Goal: Task Accomplishment & Management: Use online tool/utility

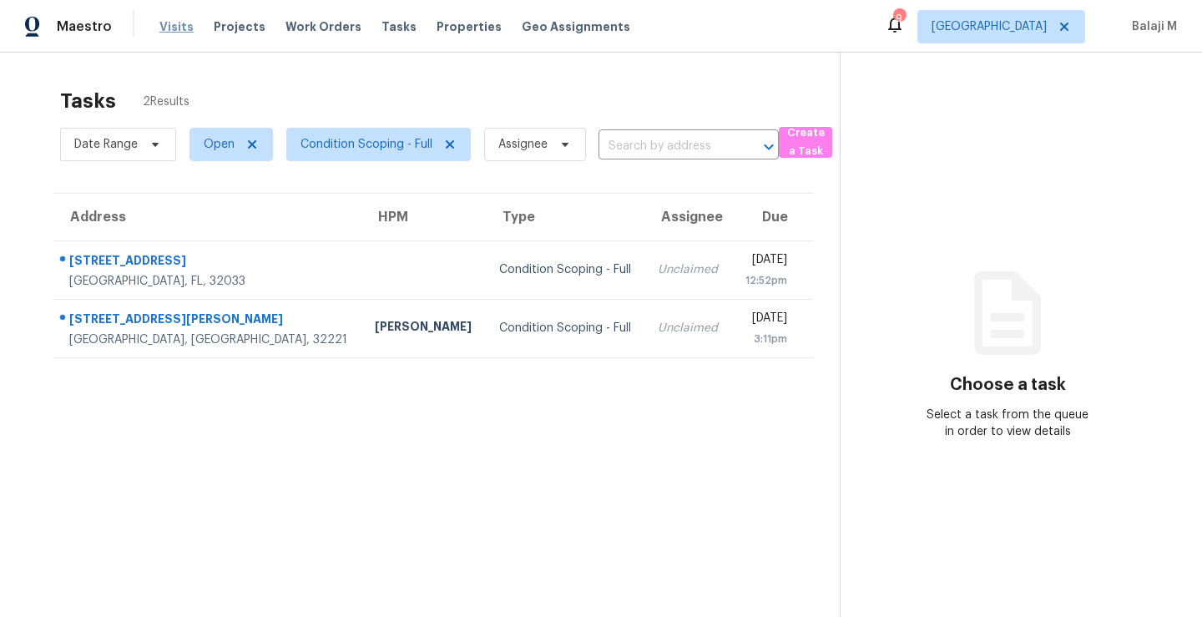
click at [169, 25] on span "Visits" at bounding box center [176, 26] width 34 height 17
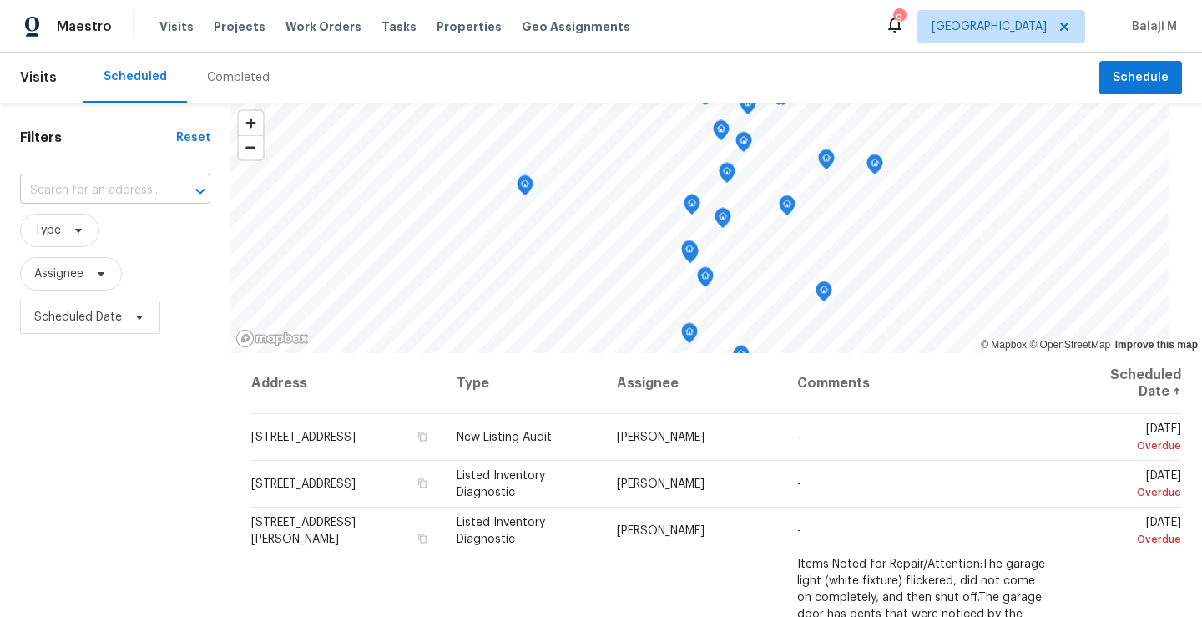
click at [114, 197] on input "text" at bounding box center [92, 191] width 144 height 26
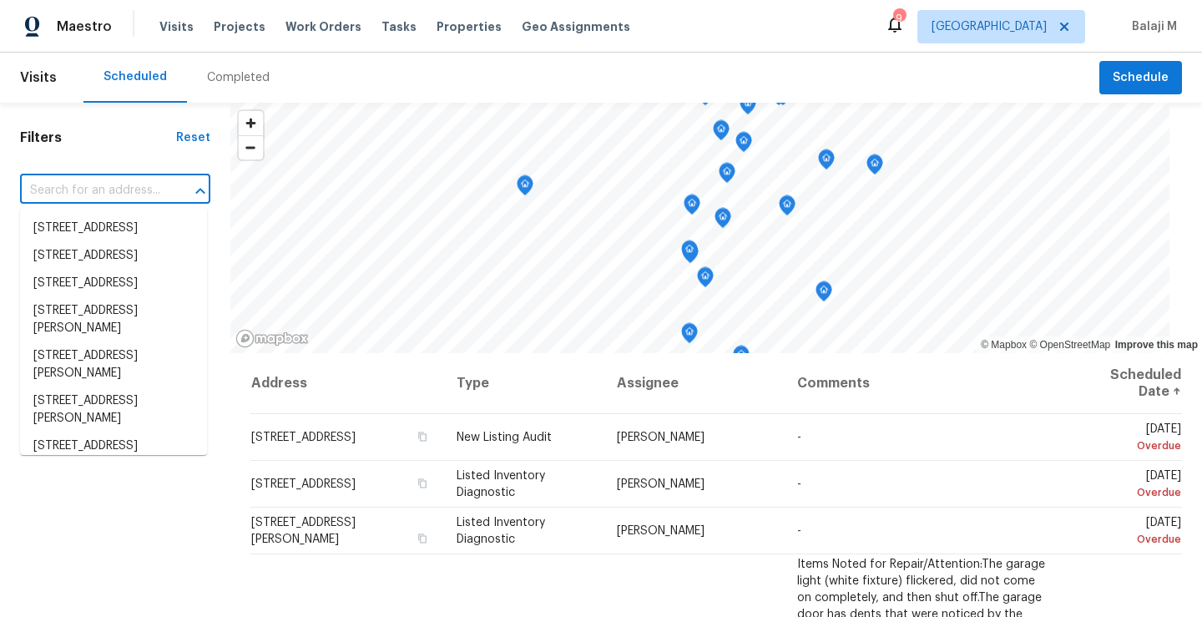
type input "x"
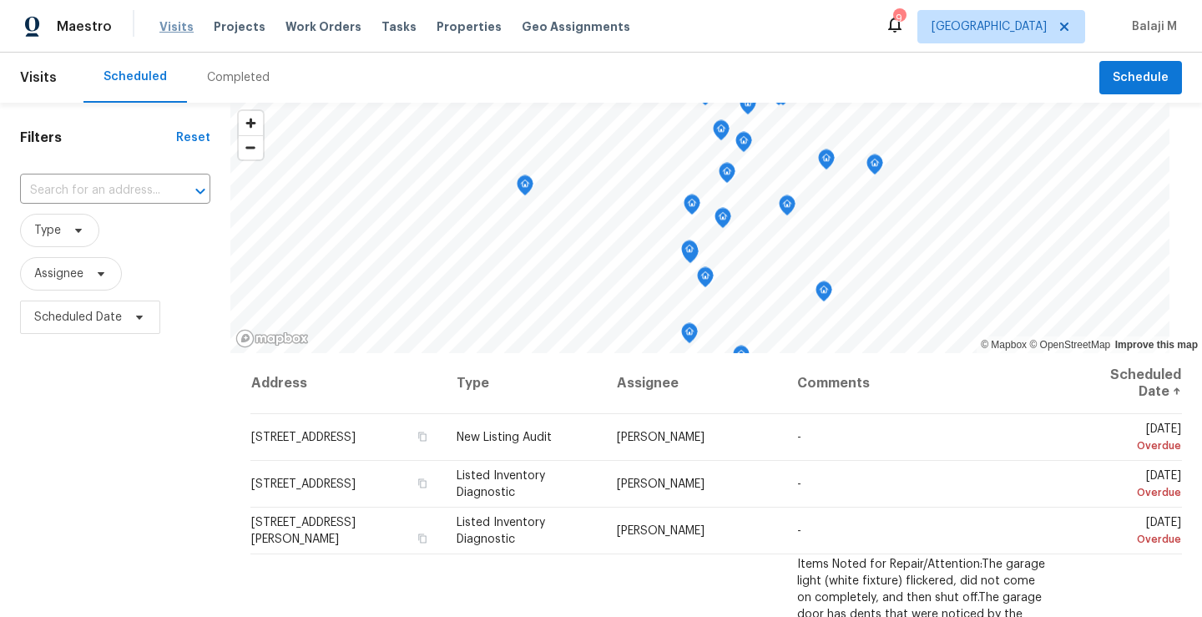
click at [168, 23] on span "Visits" at bounding box center [176, 26] width 34 height 17
click at [382, 26] on span "Tasks" at bounding box center [399, 27] width 35 height 12
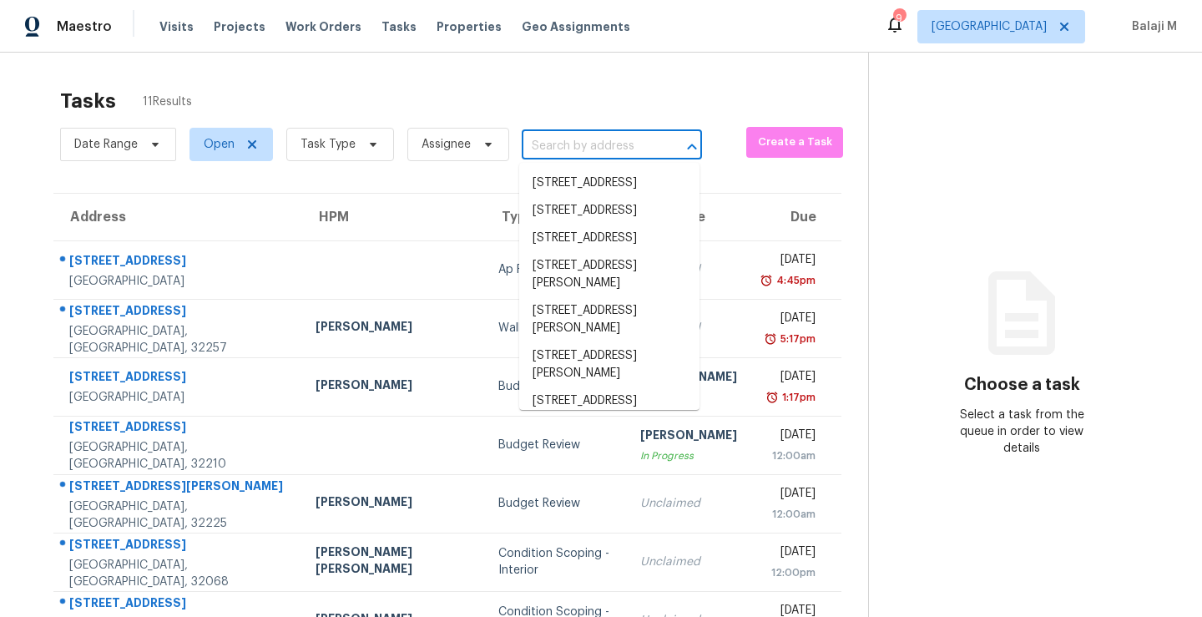
click at [553, 155] on input "text" at bounding box center [589, 147] width 134 height 26
paste input "[STREET_ADDRESS]"
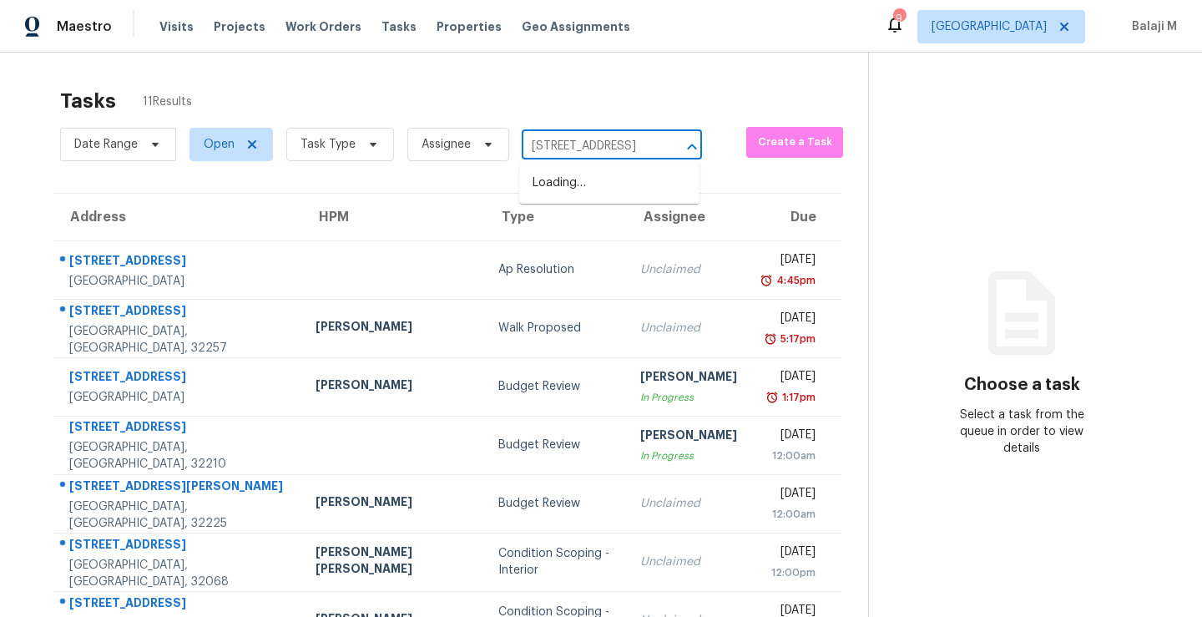
scroll to position [0, 124]
type input "[STREET_ADDRESS]"
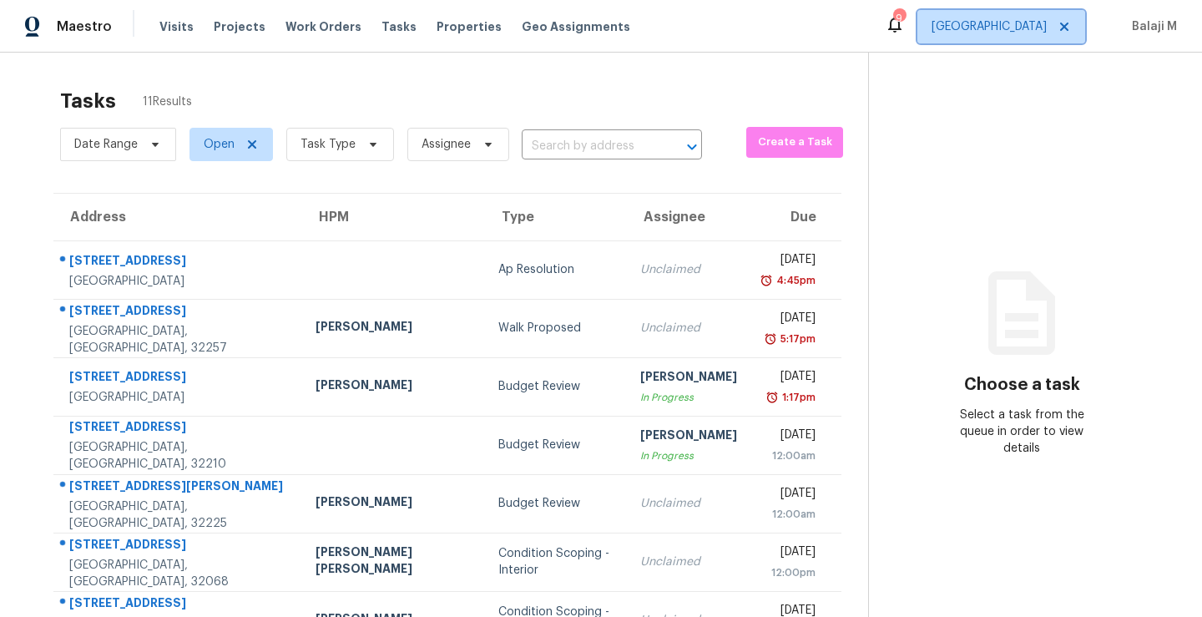
scroll to position [0, 0]
click at [1054, 31] on span at bounding box center [1062, 26] width 18 height 13
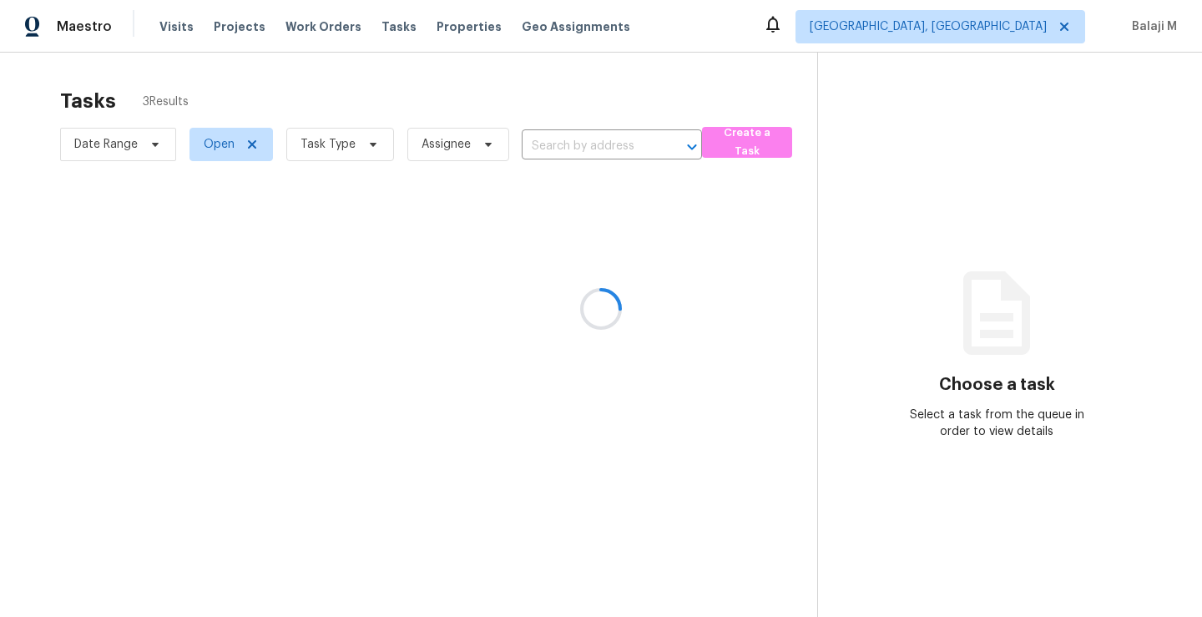
click at [1069, 24] on div at bounding box center [601, 308] width 1202 height 617
click at [1069, 29] on div at bounding box center [601, 308] width 1202 height 617
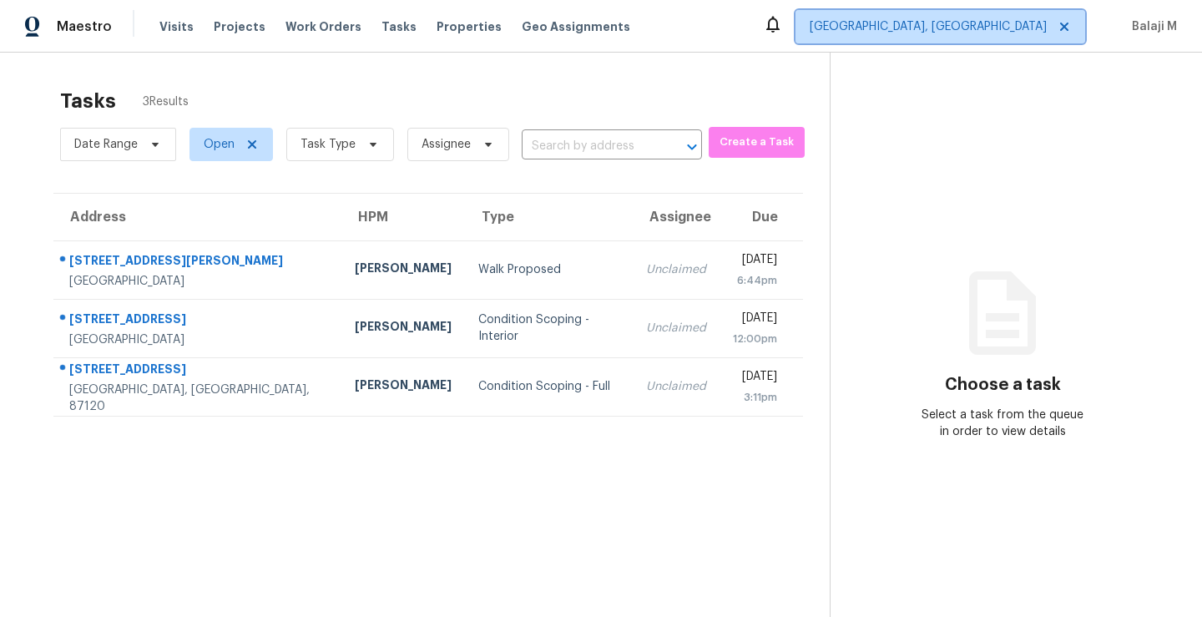
click at [1069, 29] on icon at bounding box center [1064, 27] width 8 height 8
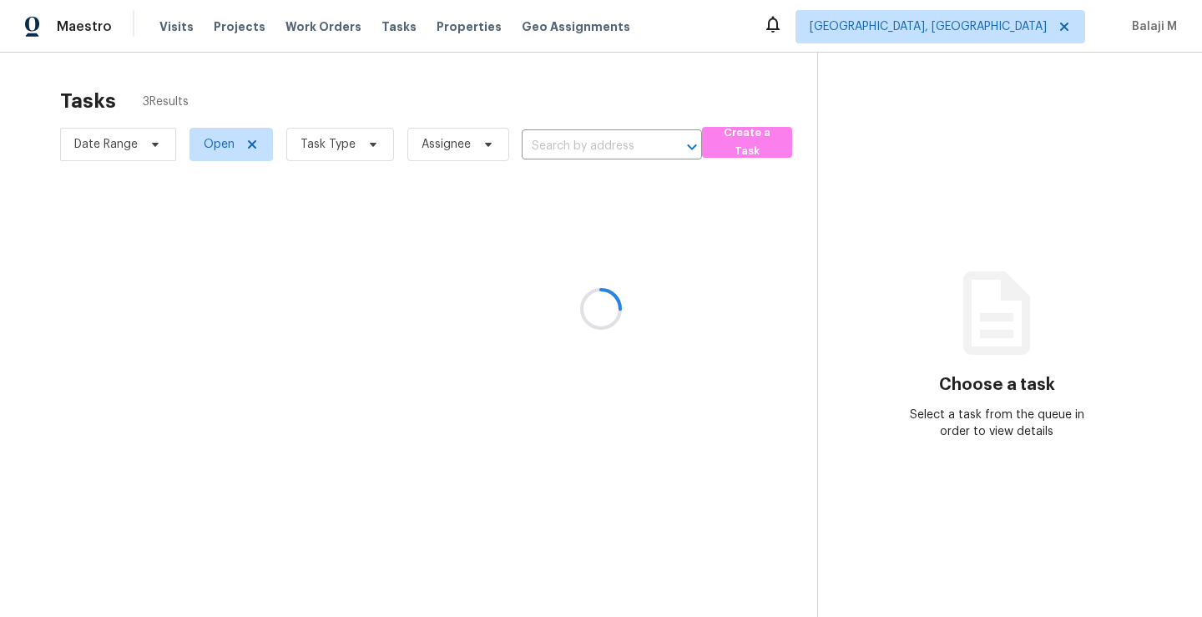
click at [992, 42] on div at bounding box center [601, 308] width 1202 height 617
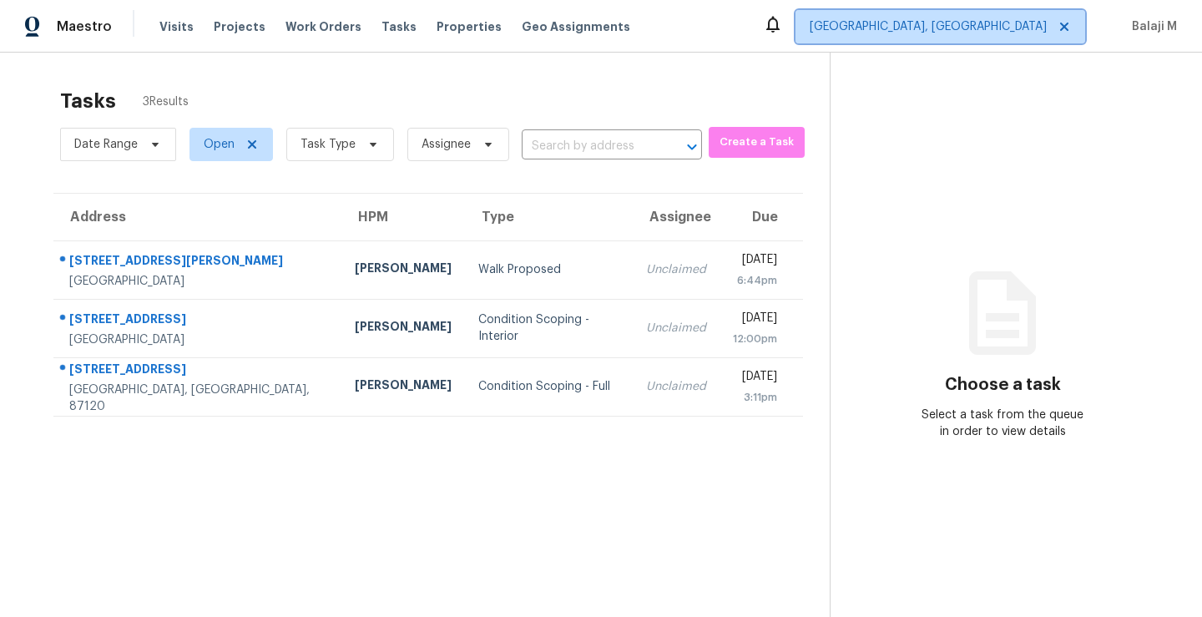
click at [992, 33] on span "[GEOGRAPHIC_DATA], [GEOGRAPHIC_DATA]" at bounding box center [928, 26] width 237 height 17
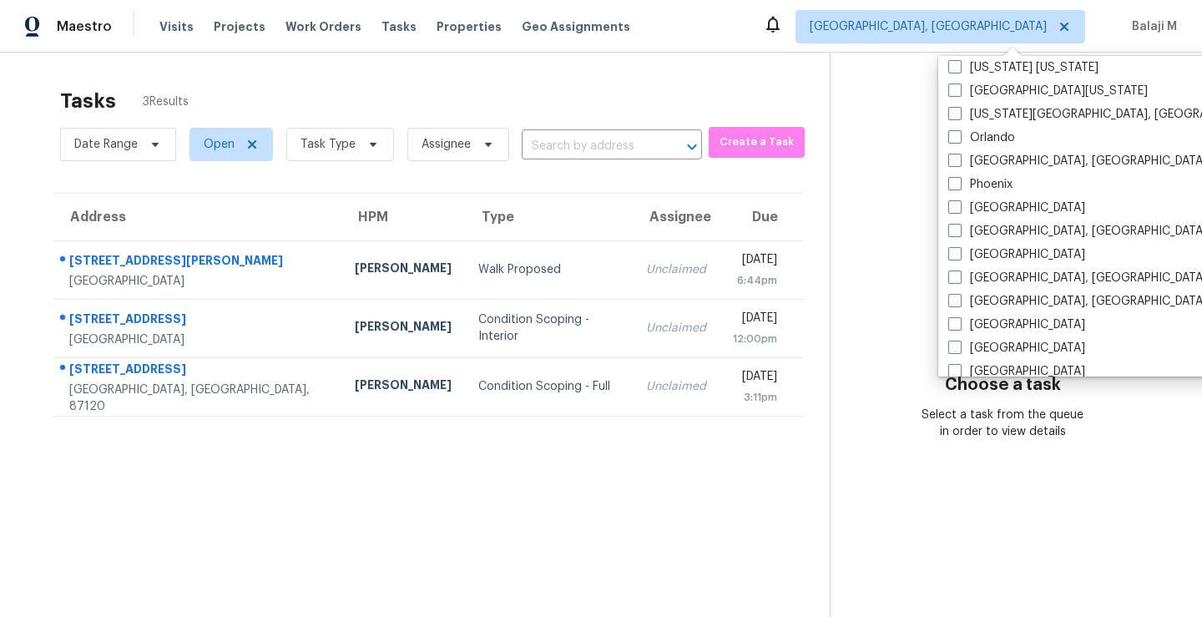
scroll to position [1119, 0]
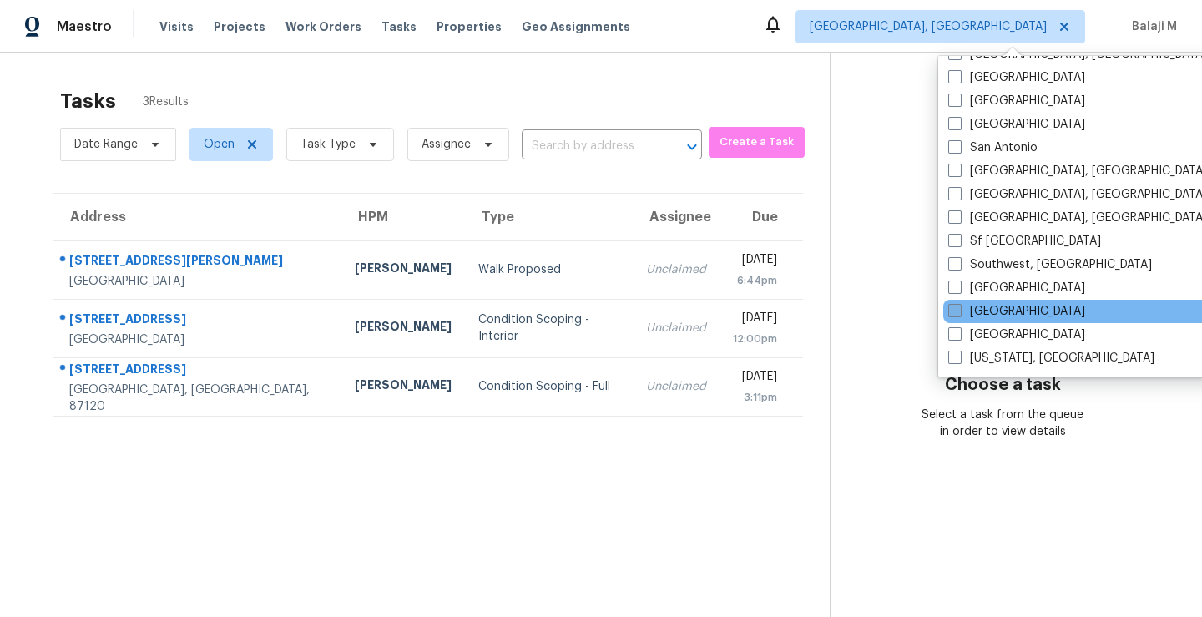
click at [973, 311] on label "[GEOGRAPHIC_DATA]" at bounding box center [1016, 311] width 137 height 17
click at [959, 311] on input "[GEOGRAPHIC_DATA]" at bounding box center [953, 308] width 11 height 11
checkbox input "true"
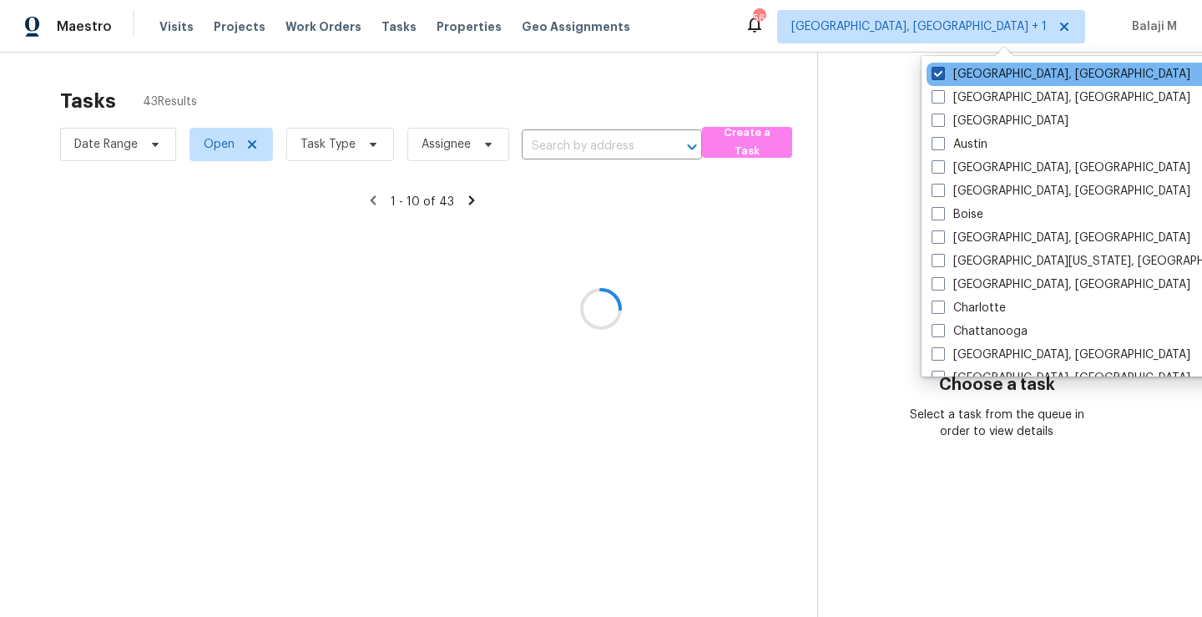
click at [975, 74] on label "[GEOGRAPHIC_DATA], [GEOGRAPHIC_DATA]" at bounding box center [1061, 74] width 259 height 17
click at [943, 74] on input "[GEOGRAPHIC_DATA], [GEOGRAPHIC_DATA]" at bounding box center [937, 71] width 11 height 11
checkbox input "false"
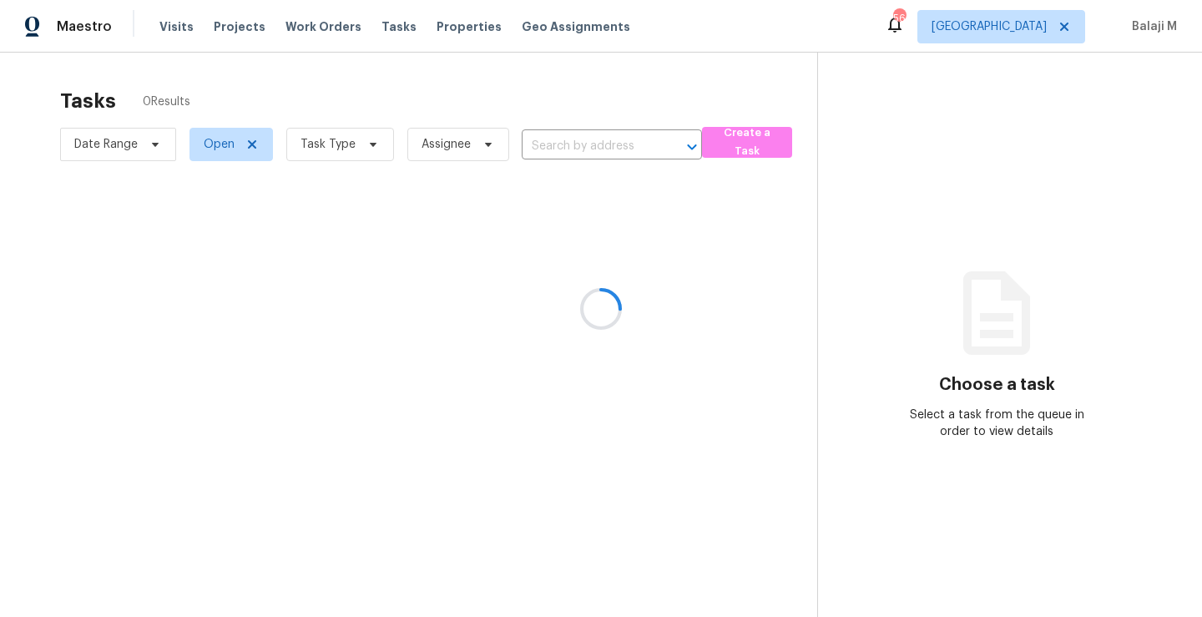
click at [560, 146] on div at bounding box center [601, 308] width 1202 height 617
click at [554, 146] on div at bounding box center [601, 308] width 1202 height 617
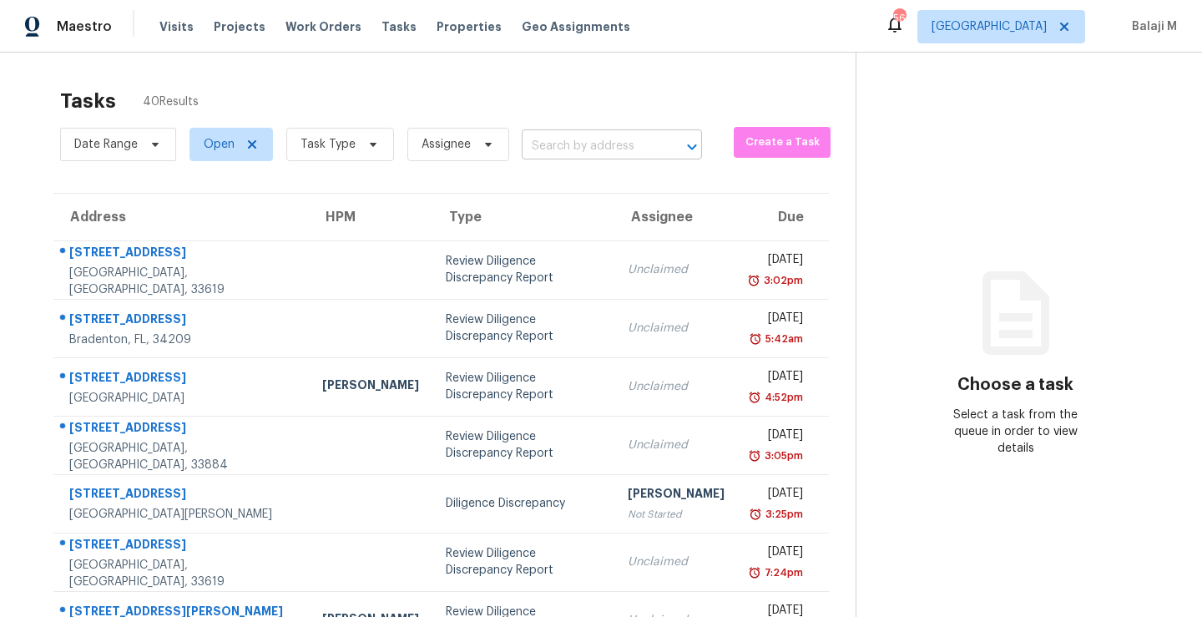
click at [548, 145] on input "text" at bounding box center [589, 147] width 134 height 26
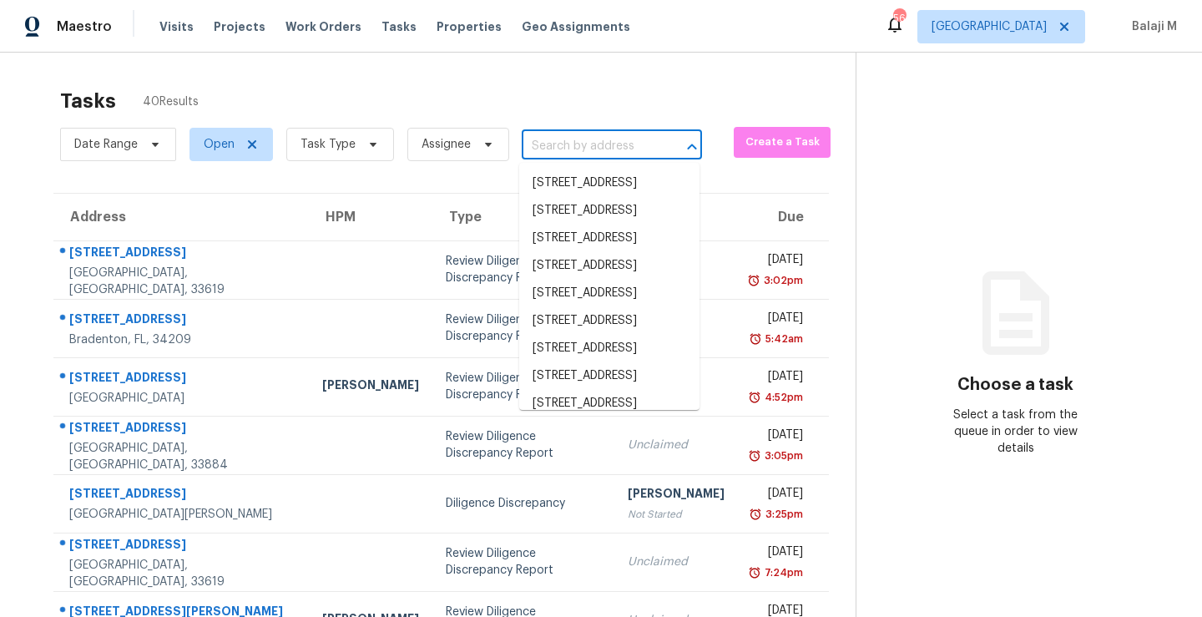
paste input "[STREET_ADDRESS]"
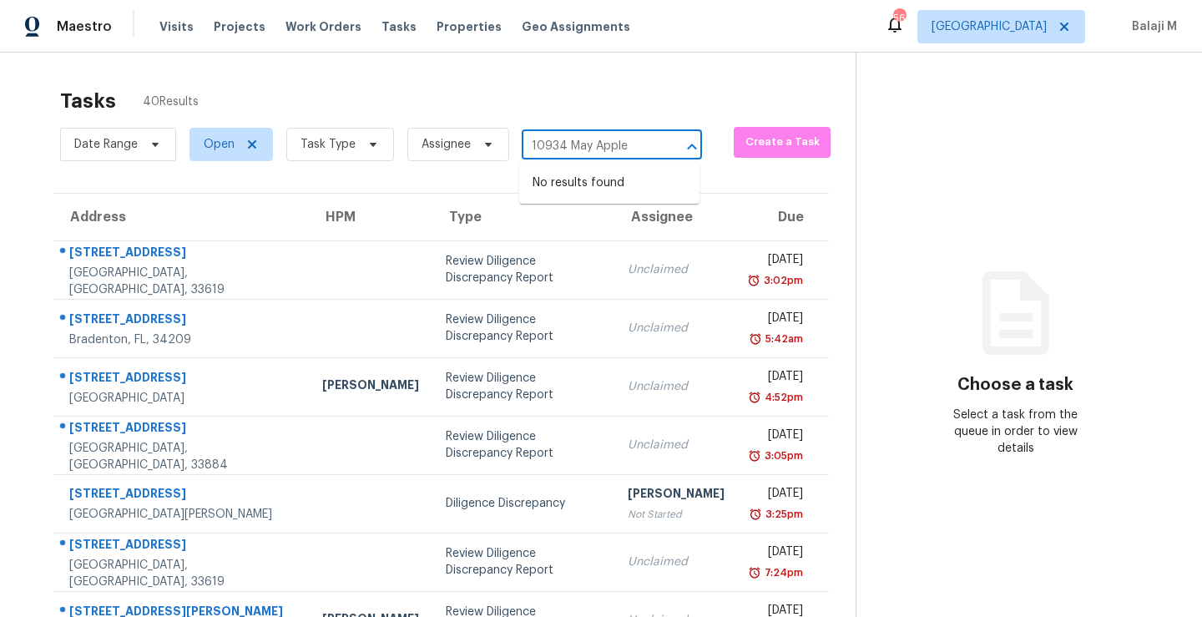
type input "10934 May Apple"
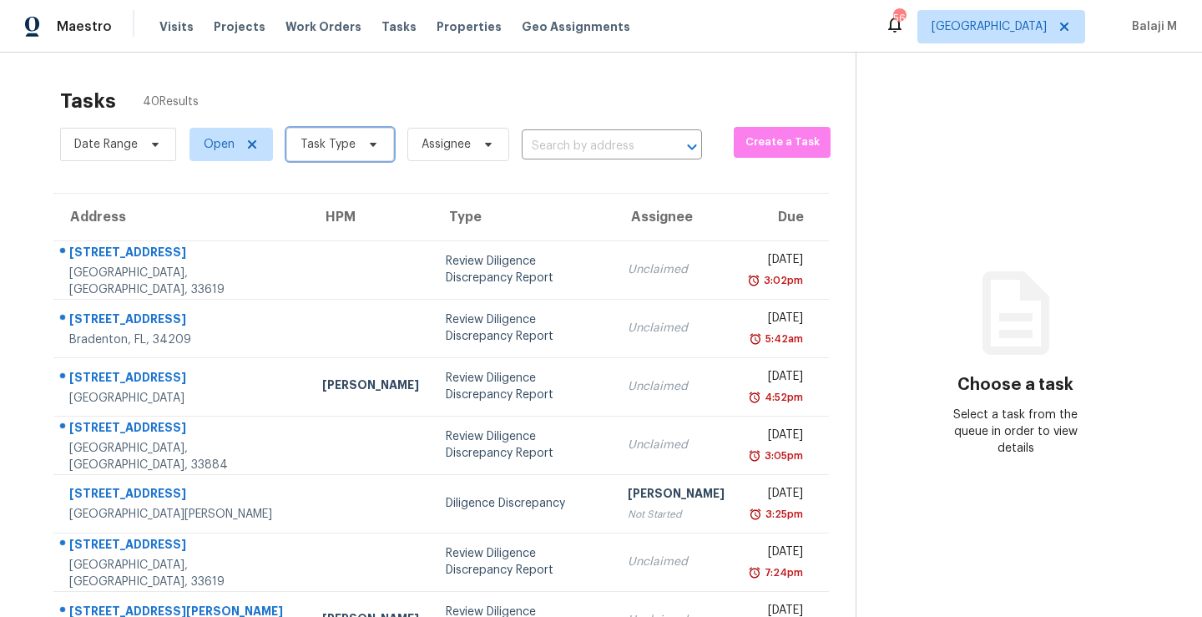
click at [339, 145] on span "Task Type" at bounding box center [328, 144] width 55 height 17
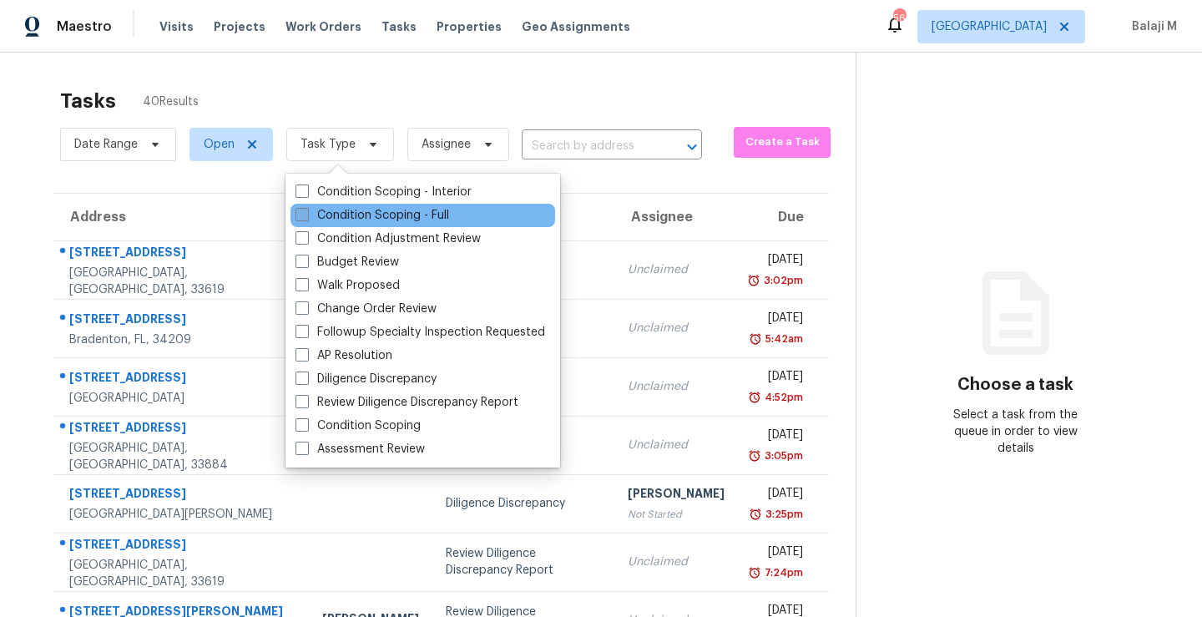
click at [366, 216] on label "Condition Scoping - Full" at bounding box center [373, 215] width 154 height 17
click at [306, 216] on input "Condition Scoping - Full" at bounding box center [301, 212] width 11 height 11
checkbox input "true"
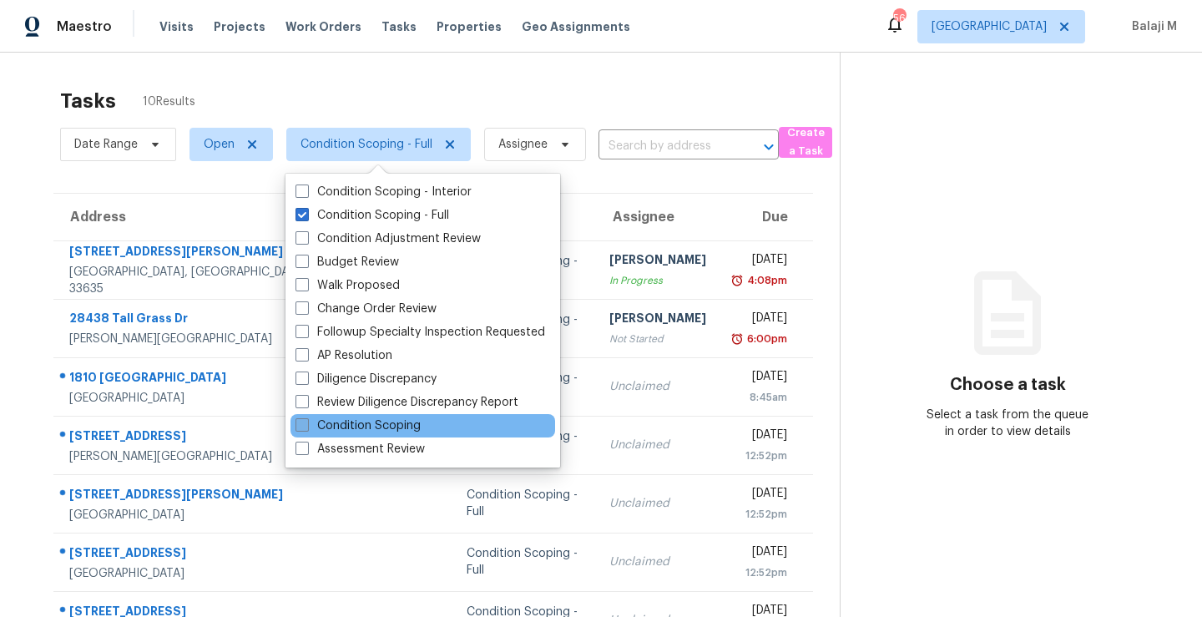
click at [355, 423] on label "Condition Scoping" at bounding box center [358, 425] width 125 height 17
click at [306, 423] on input "Condition Scoping" at bounding box center [301, 422] width 11 height 11
checkbox input "true"
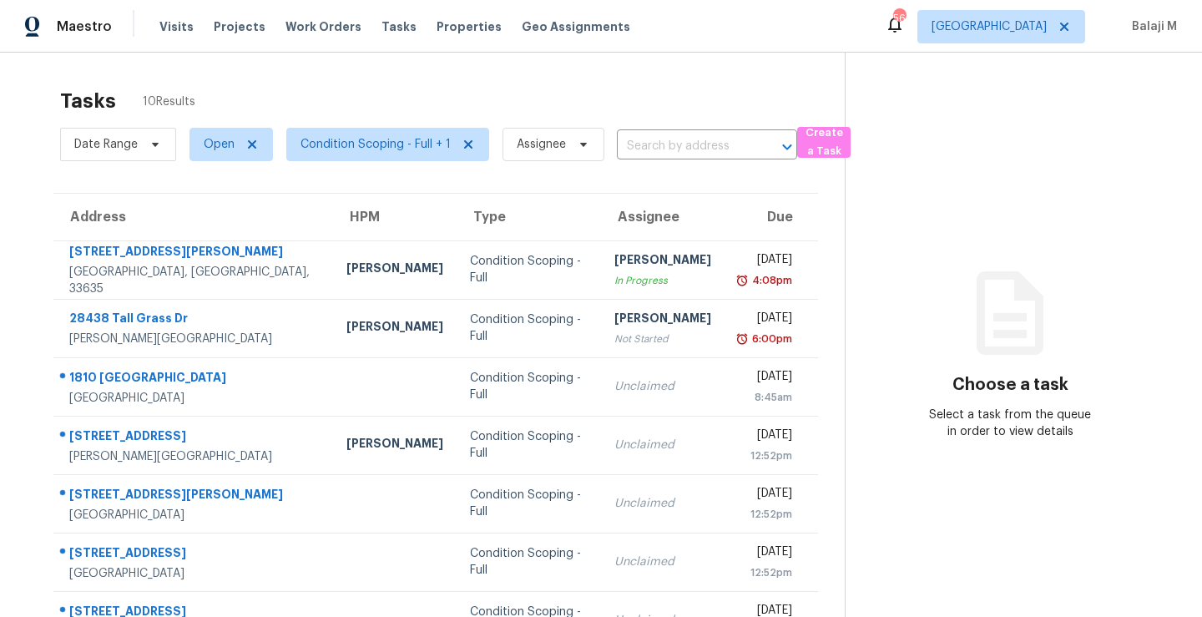
click at [633, 228] on th "Assignee" at bounding box center [663, 217] width 124 height 47
